Goal: Task Accomplishment & Management: Manage account settings

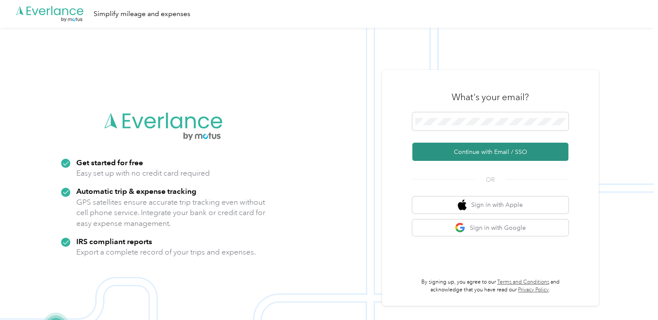
click at [477, 151] on button "Continue with Email / SSO" at bounding box center [490, 152] width 156 height 18
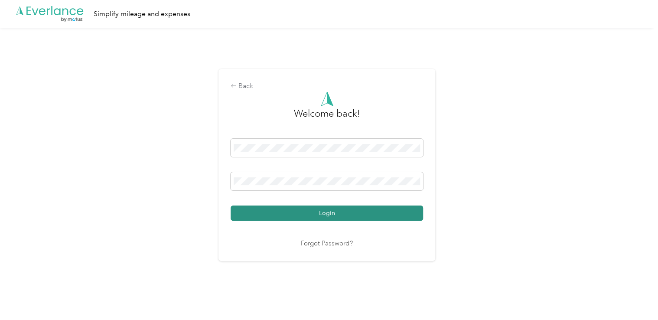
click at [351, 214] on button "Login" at bounding box center [326, 212] width 192 height 15
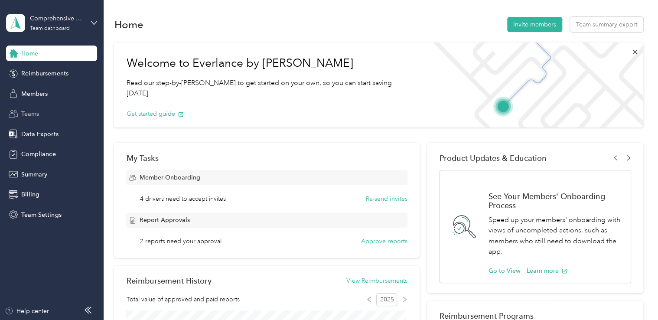
click at [39, 110] on span "Teams" at bounding box center [30, 113] width 18 height 9
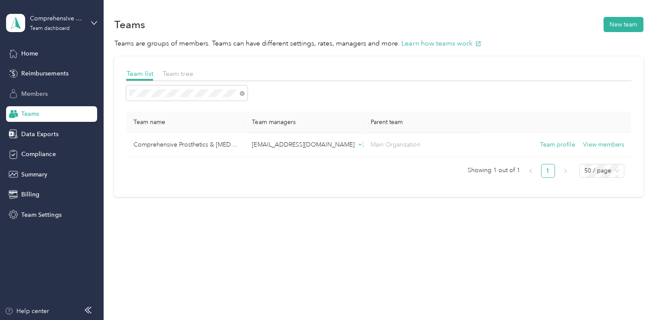
click at [45, 93] on span "Members" at bounding box center [34, 93] width 26 height 9
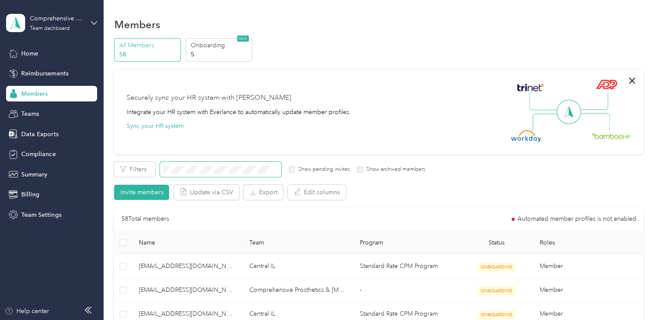
click at [200, 172] on span at bounding box center [220, 169] width 121 height 15
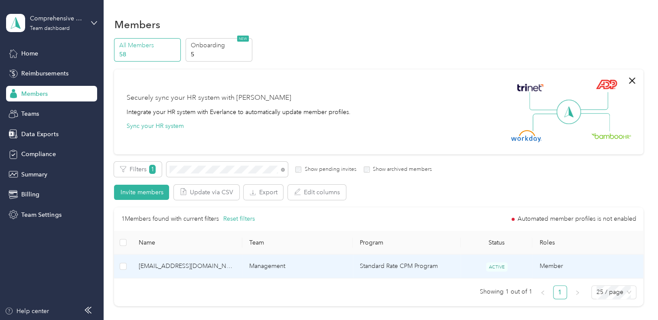
click at [191, 266] on span "[EMAIL_ADDRESS][DOMAIN_NAME]" at bounding box center [187, 266] width 97 height 10
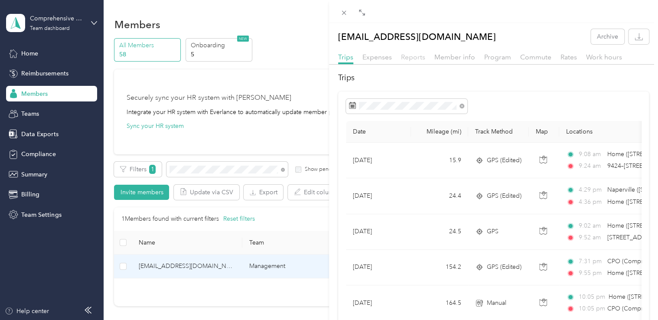
click at [409, 57] on span "Reports" at bounding box center [413, 57] width 24 height 8
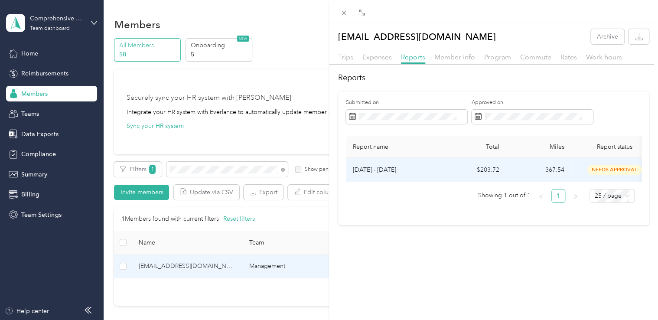
click at [385, 171] on p "[DATE] - [DATE]" at bounding box center [393, 170] width 81 height 10
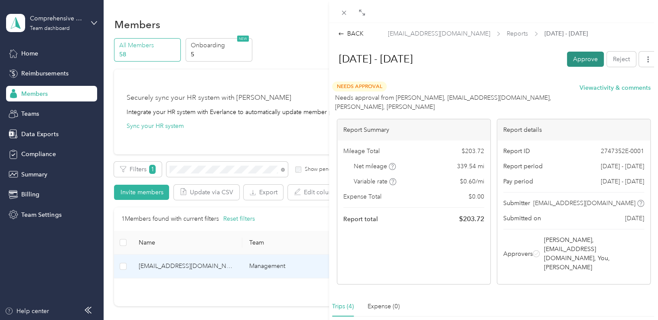
click at [579, 56] on button "Approve" at bounding box center [585, 59] width 37 height 15
